Goal: Use online tool/utility

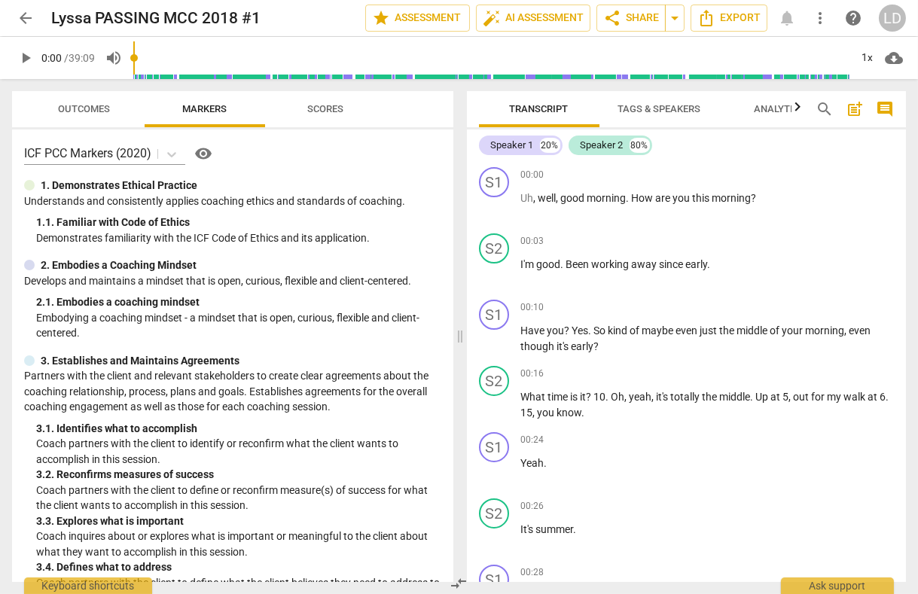
click at [637, 107] on span "Tags & Speakers" at bounding box center [659, 108] width 83 height 11
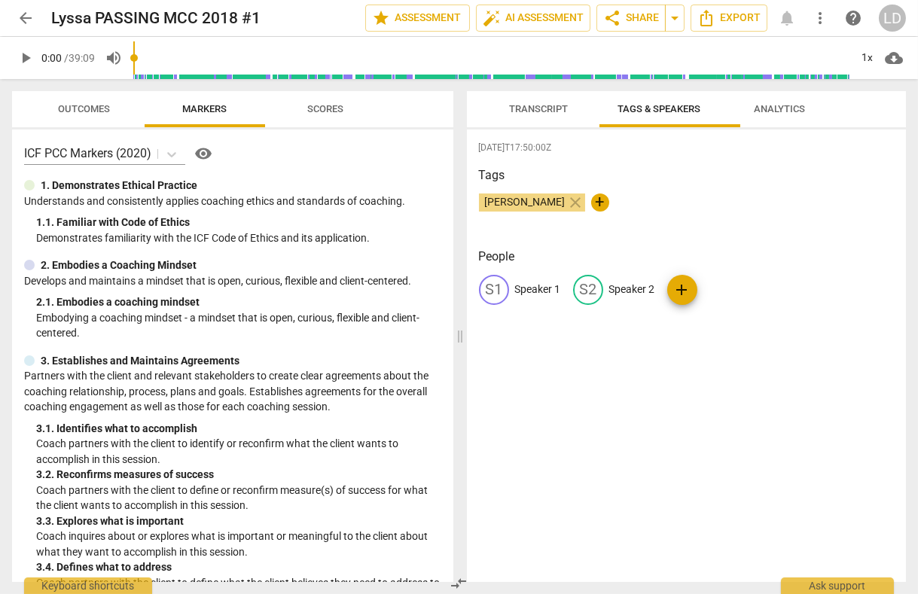
click at [520, 298] on p "Speaker 1" at bounding box center [538, 290] width 46 height 16
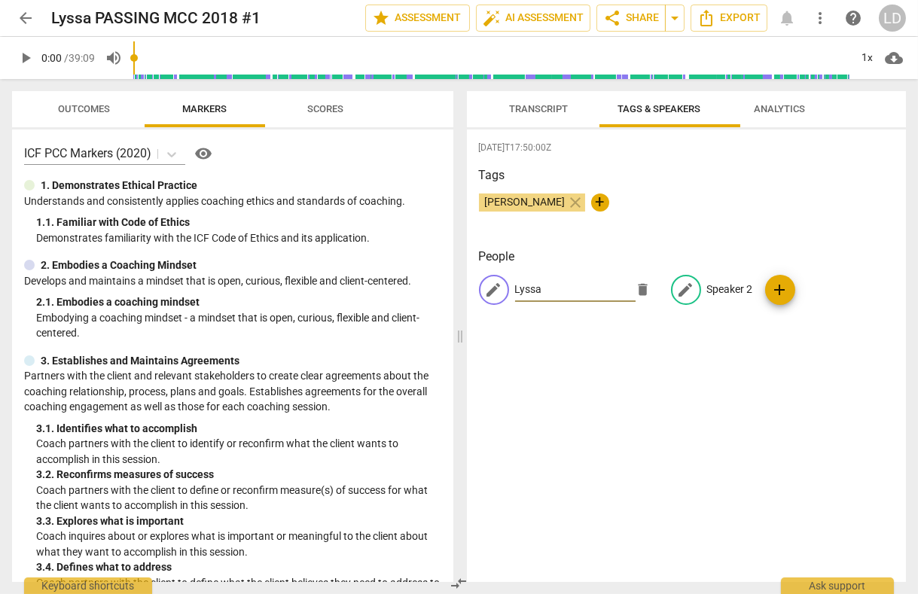
type input "Lyssa"
click at [748, 292] on p "Speaker 2" at bounding box center [730, 290] width 46 height 16
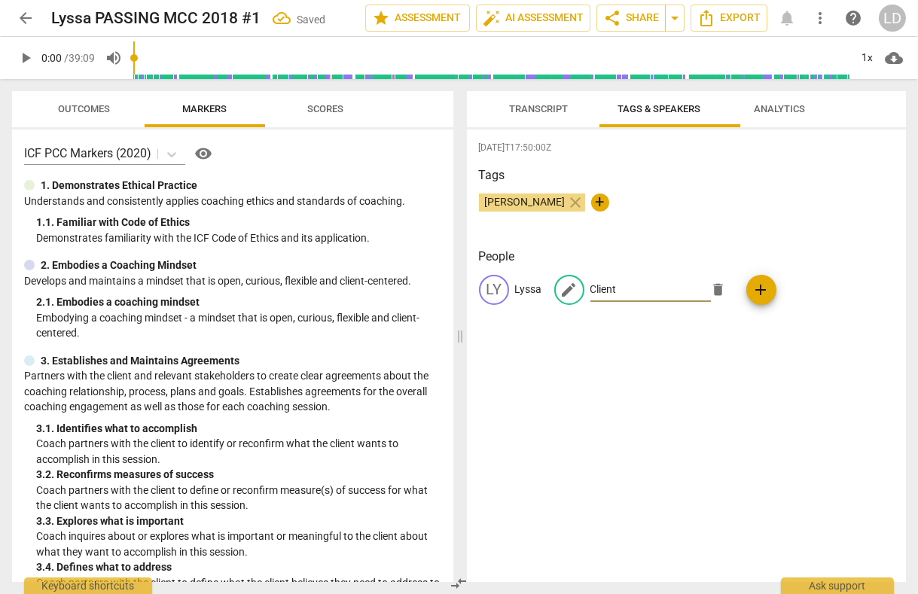
type input "Client"
click at [551, 107] on span "Transcript" at bounding box center [539, 108] width 59 height 11
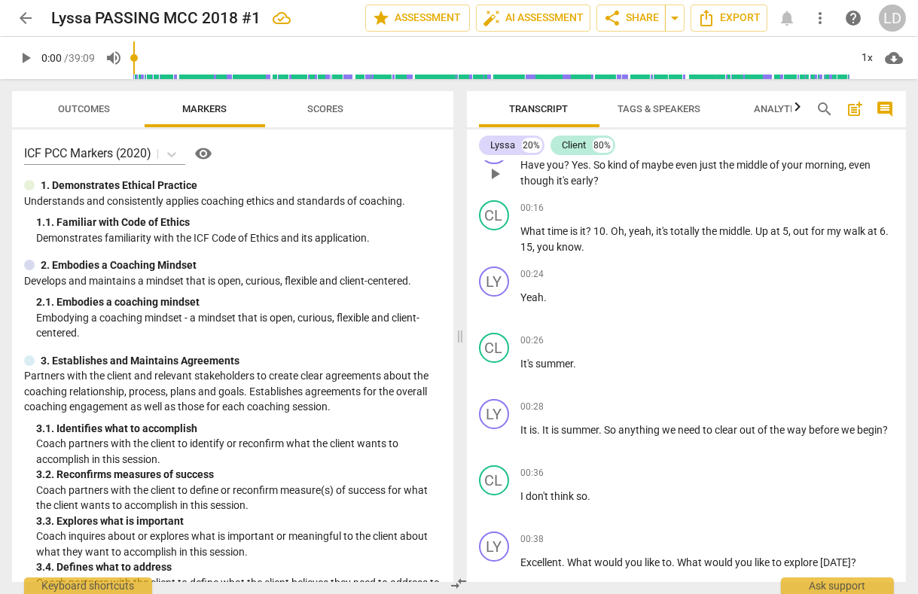
scroll to position [166, 0]
click at [533, 251] on span "15" at bounding box center [527, 246] width 12 height 12
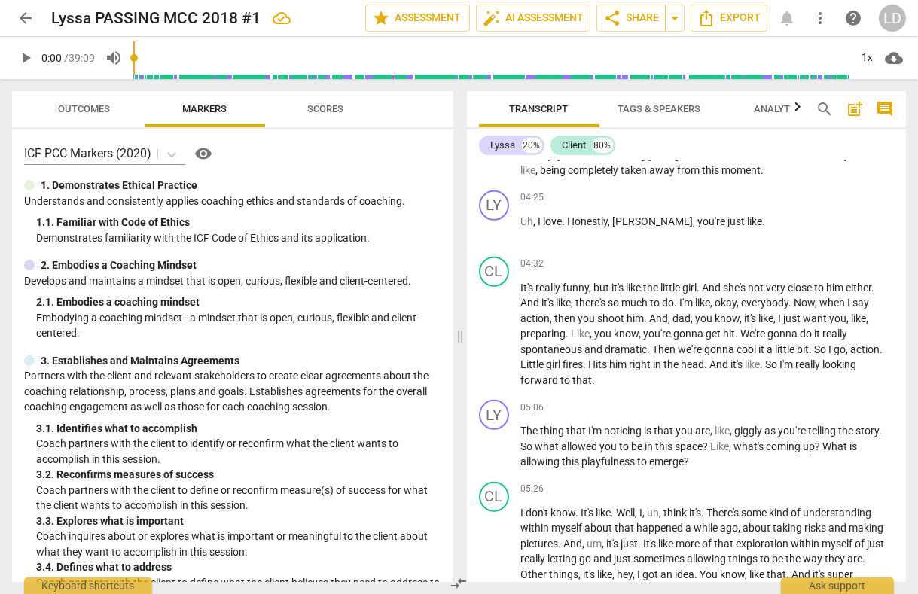
scroll to position [1390, 0]
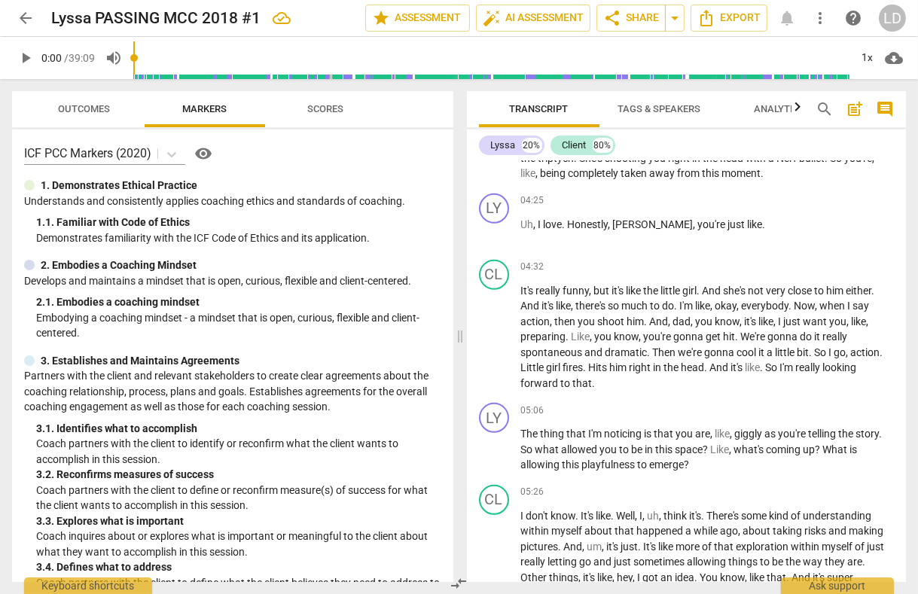
drag, startPoint x: 655, startPoint y: 268, endPoint x: 645, endPoint y: 268, distance: 10.5
click at [624, 25] on span "Joo" at bounding box center [614, 19] width 20 height 12
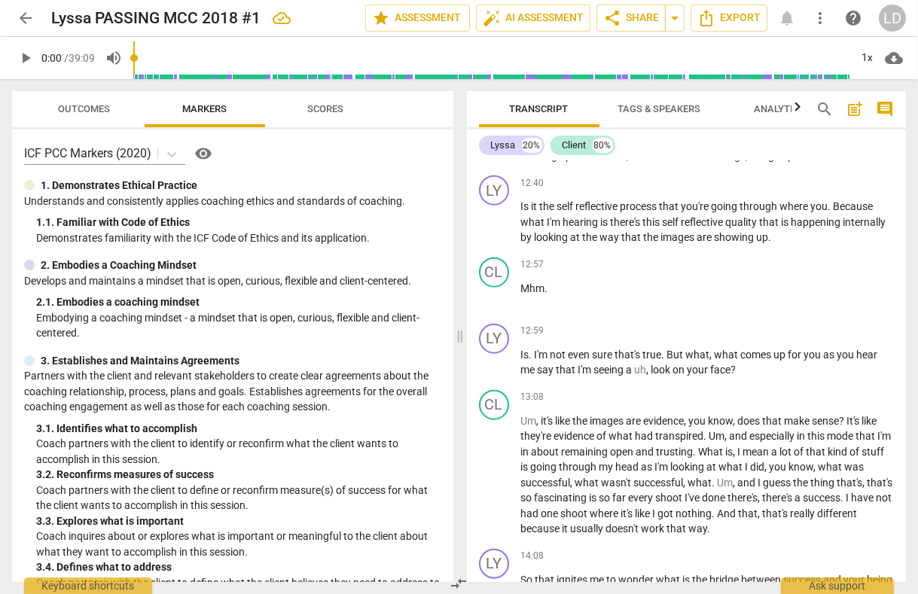
scroll to position [3243, 0]
click at [534, 9] on span "auto_fix_high AI Assessment" at bounding box center [533, 18] width 101 height 18
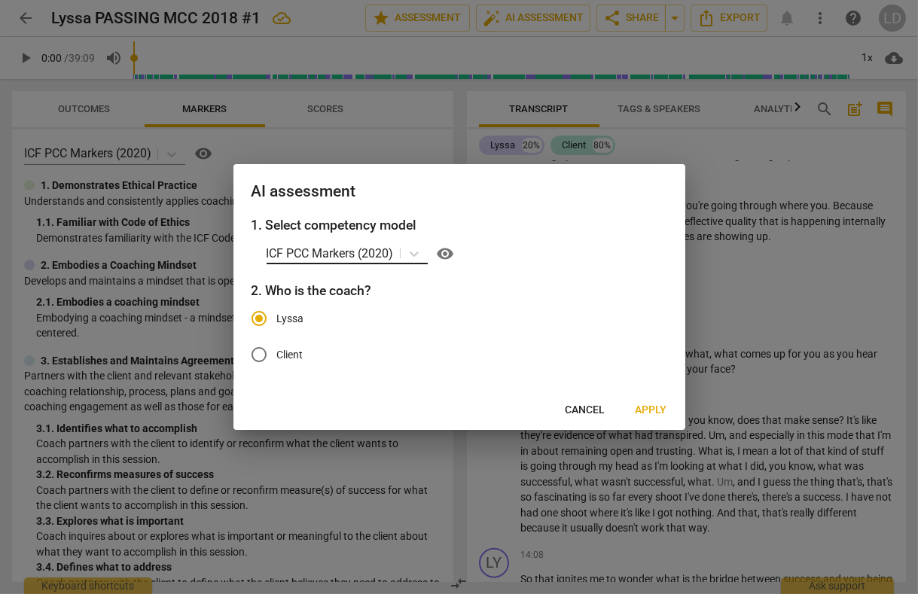
click at [340, 251] on p "ICF PCC Markers (2020)" at bounding box center [330, 253] width 127 height 17
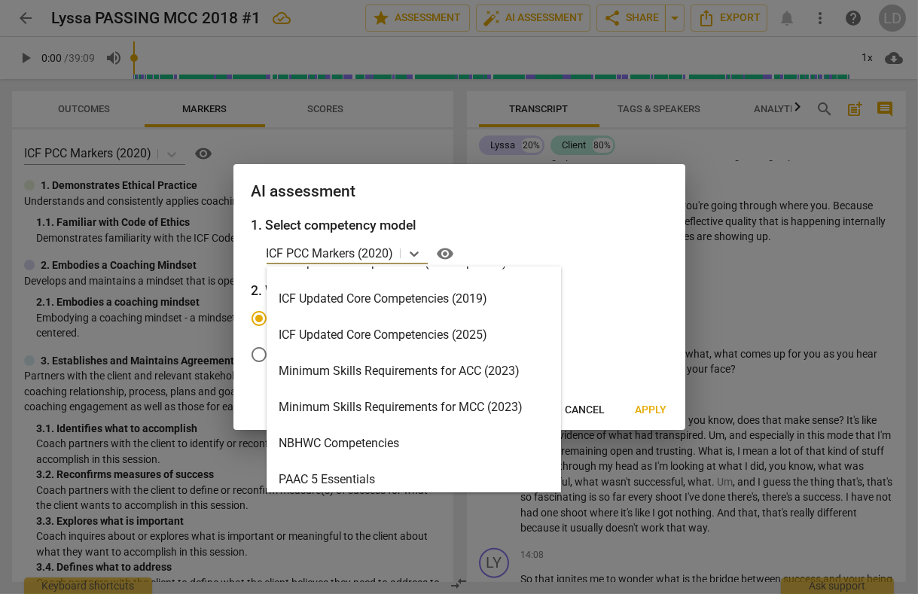
scroll to position [280, 0]
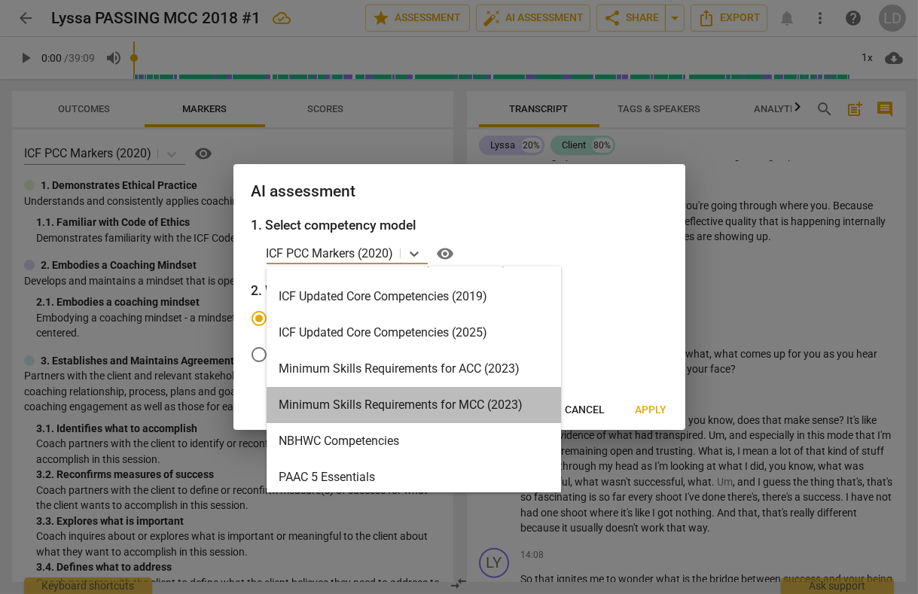
click at [322, 402] on div "Minimum Skills Requirements for MCC (2023)" at bounding box center [414, 405] width 295 height 36
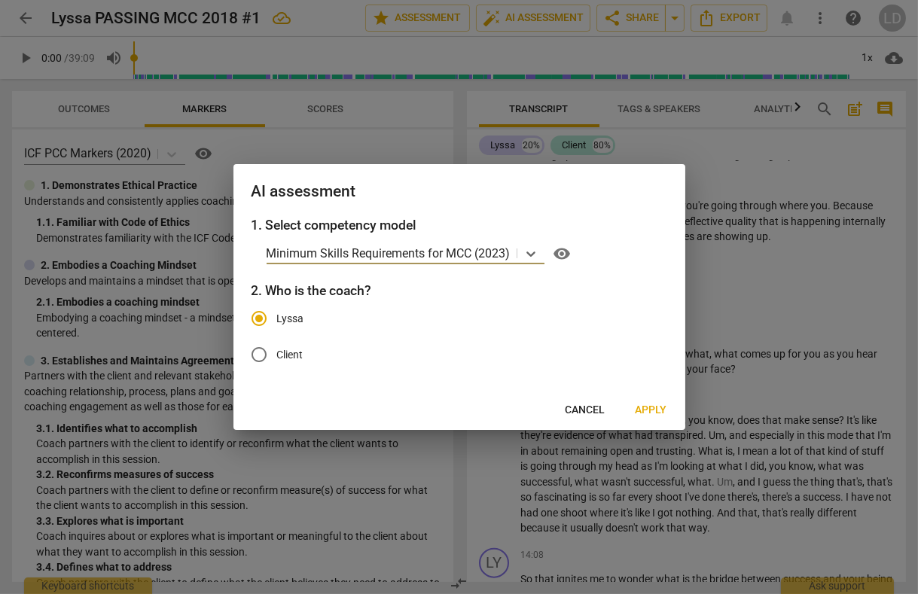
click at [636, 418] on span "Apply" at bounding box center [652, 410] width 32 height 15
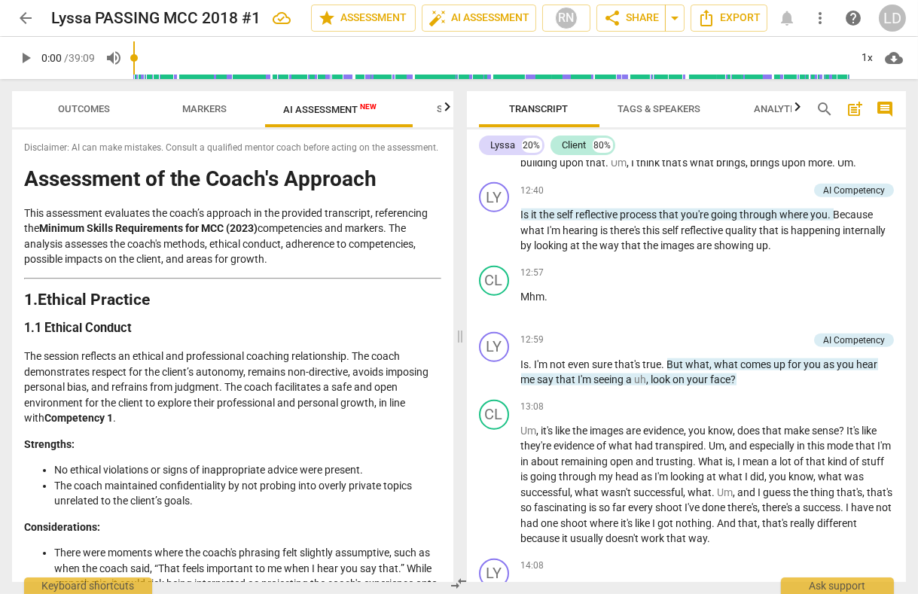
scroll to position [3250, 0]
